Goal: Task Accomplishment & Management: Understand process/instructions

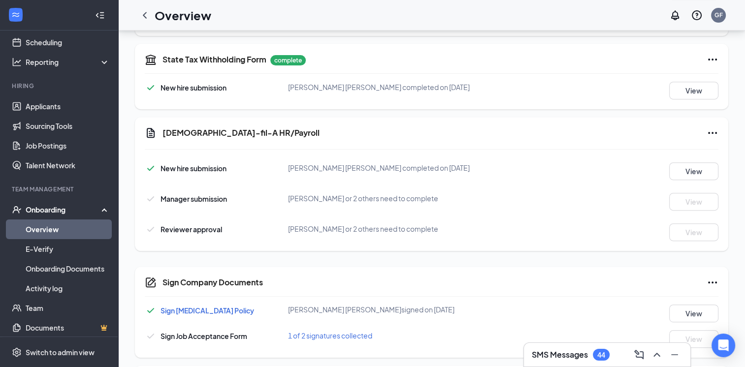
scroll to position [71, 0]
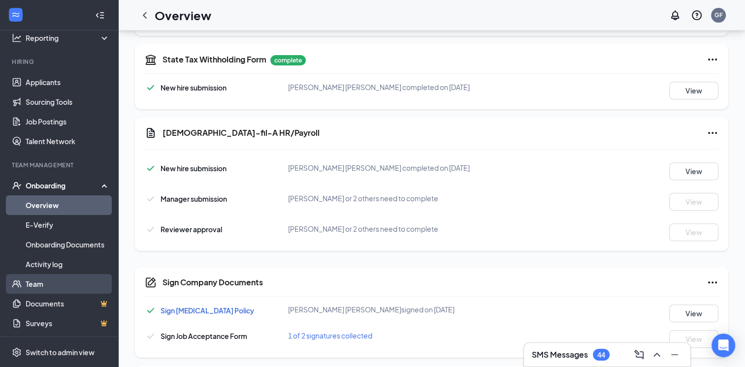
click at [32, 289] on link "Team" at bounding box center [68, 284] width 84 height 20
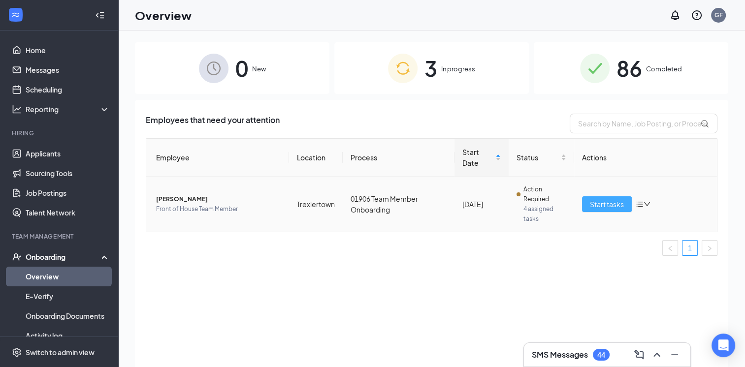
click at [616, 209] on span "Start tasks" at bounding box center [607, 204] width 34 height 11
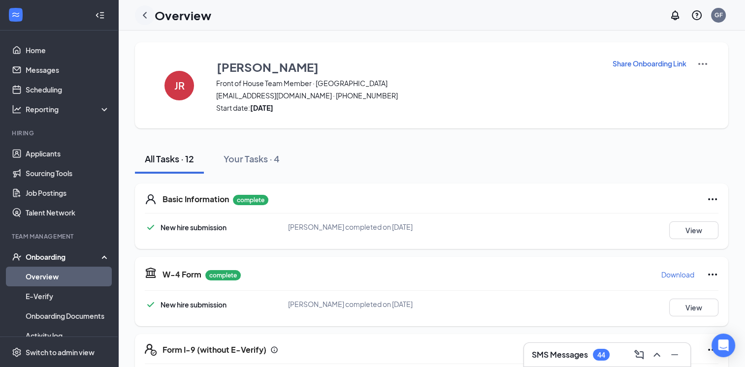
click at [145, 11] on icon "ChevronLeft" at bounding box center [145, 15] width 12 height 12
